Goal: Task Accomplishment & Management: Use online tool/utility

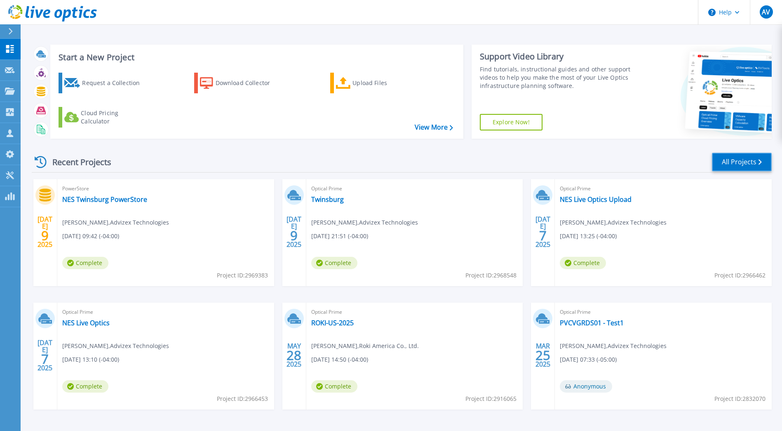
click at [747, 162] on link "All Projects" at bounding box center [742, 162] width 60 height 19
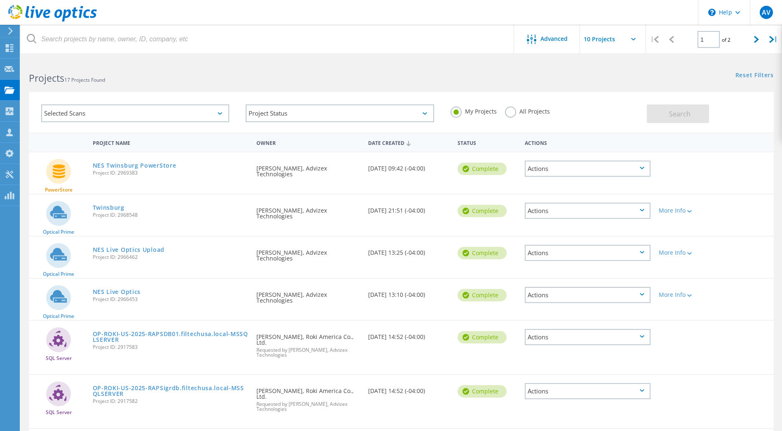
click at [241, 73] on h2 "Projects 17 Projects Found" at bounding box center [211, 78] width 364 height 14
drag, startPoint x: 241, startPoint y: 73, endPoint x: 230, endPoint y: 80, distance: 12.9
click at [230, 80] on h2 "Projects 17 Projects Found" at bounding box center [211, 78] width 364 height 14
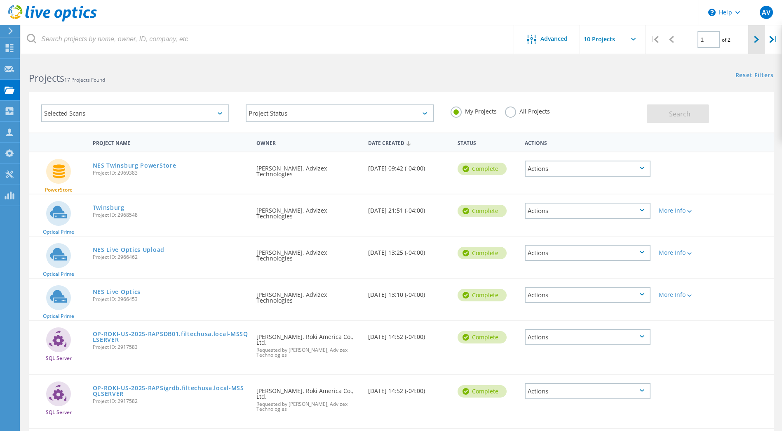
click at [756, 38] on icon at bounding box center [756, 39] width 5 height 7
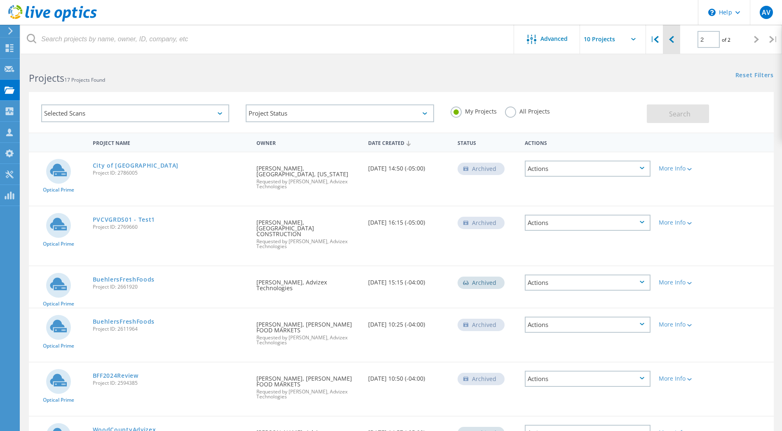
click at [673, 42] on icon at bounding box center [671, 39] width 5 height 7
type input "1"
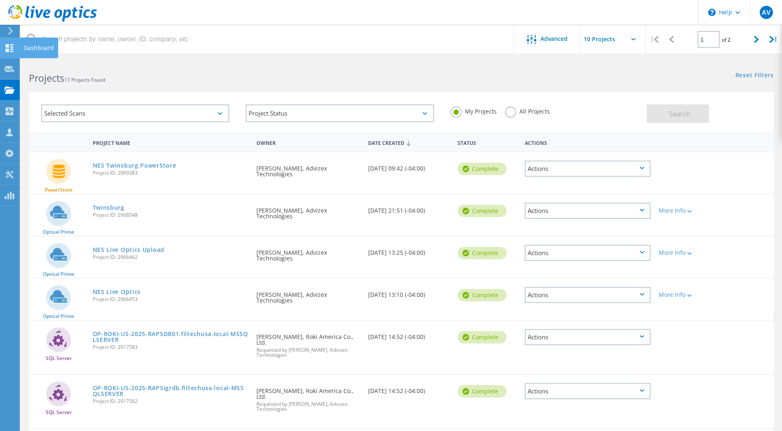
click at [6, 52] on div at bounding box center [10, 49] width 10 height 9
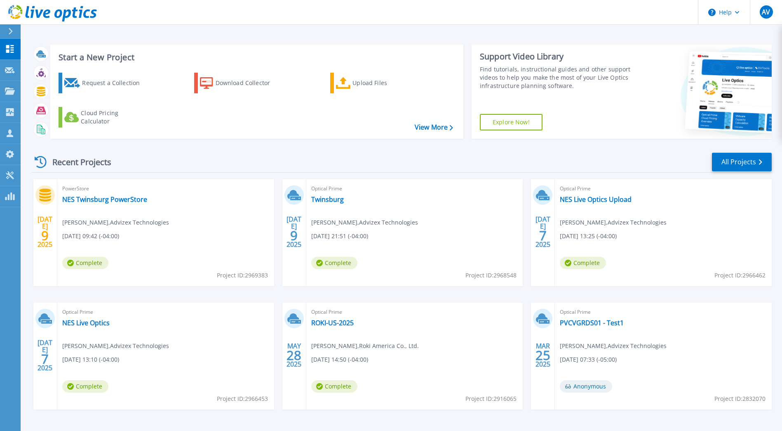
click at [396, 419] on div "[DATE] PowerStore NES Twinsburg PowerStore [PERSON_NAME] , Advizex Technologies…" at bounding box center [398, 302] width 747 height 247
click at [396, 159] on div "Recent Projects All Projects" at bounding box center [402, 162] width 740 height 21
click at [392, 160] on div "Recent Projects All Projects" at bounding box center [402, 162] width 740 height 21
click at [485, 52] on div "Support Video Library" at bounding box center [556, 56] width 153 height 11
click at [385, 169] on div "Recent Projects All Projects" at bounding box center [402, 162] width 740 height 21
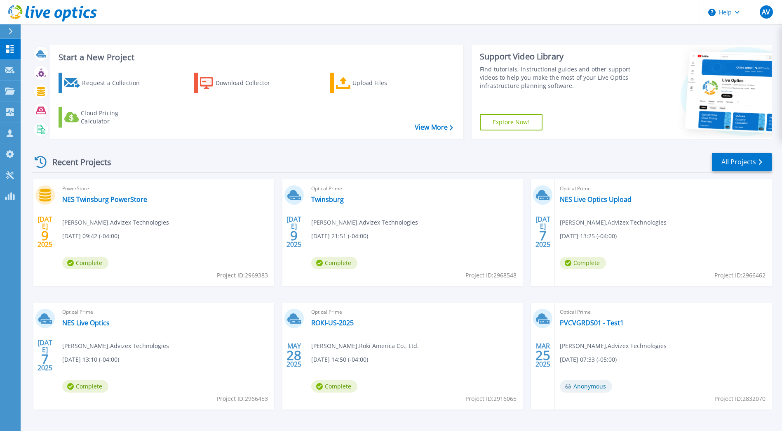
click at [241, 131] on div "Request a Collection Download Collector Upload Files Cloud Pricing Calculator" at bounding box center [255, 100] width 407 height 68
click at [196, 25] on div "Start a New Project Request a Collection Download Collector Upload Files Cloud …" at bounding box center [402, 216] width 762 height 432
drag, startPoint x: 196, startPoint y: 25, endPoint x: 173, endPoint y: 28, distance: 23.2
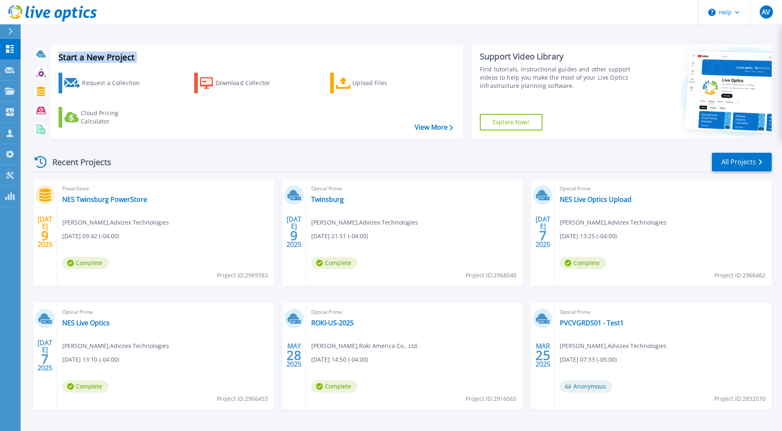
click at [173, 28] on div "Start a New Project Request a Collection Download Collector Upload Files Cloud …" at bounding box center [402, 216] width 762 height 432
click at [283, 159] on div "Recent Projects All Projects" at bounding box center [402, 162] width 740 height 21
